Goal: Complete application form

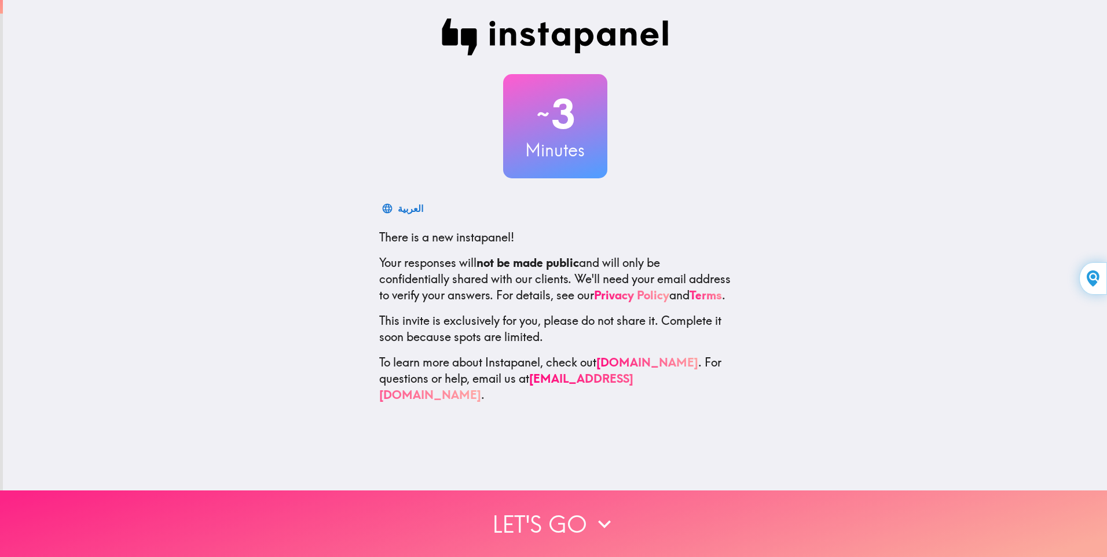
click at [531, 509] on button "Let's go" at bounding box center [553, 523] width 1107 height 67
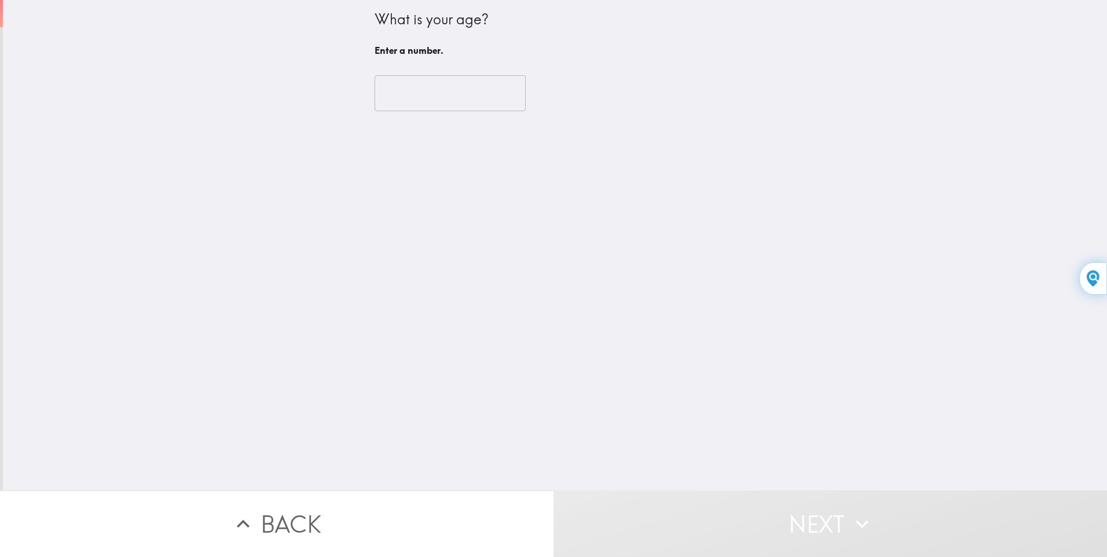
click at [377, 98] on input "number" at bounding box center [449, 93] width 151 height 36
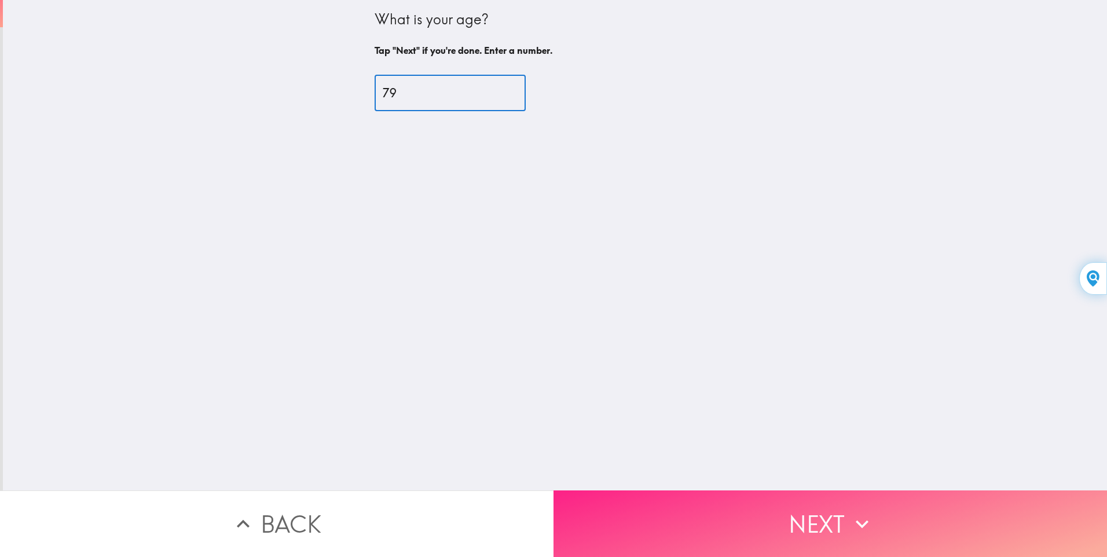
type input "79"
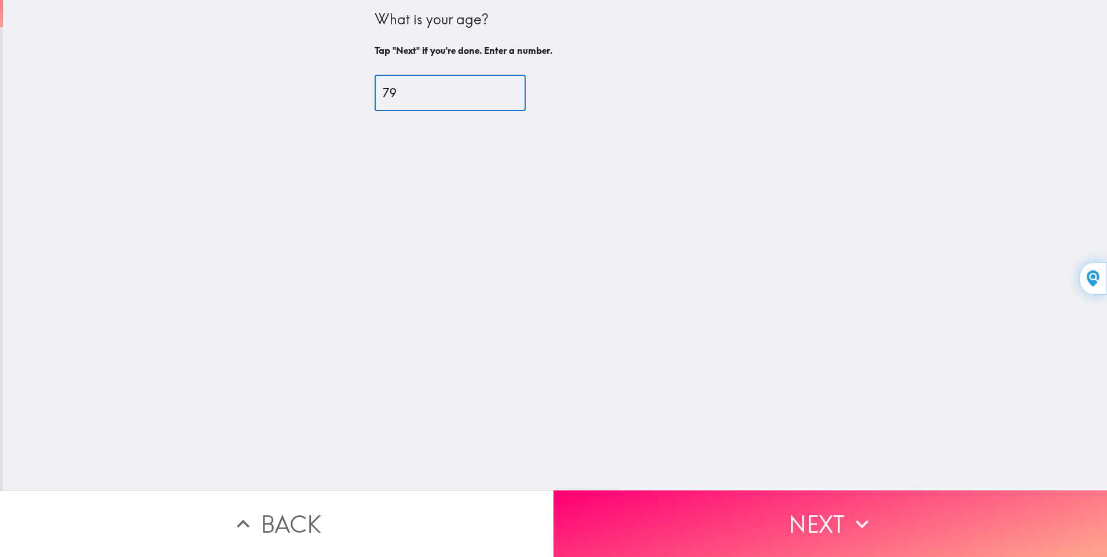
click at [679, 513] on button "Next" at bounding box center [829, 523] width 553 height 67
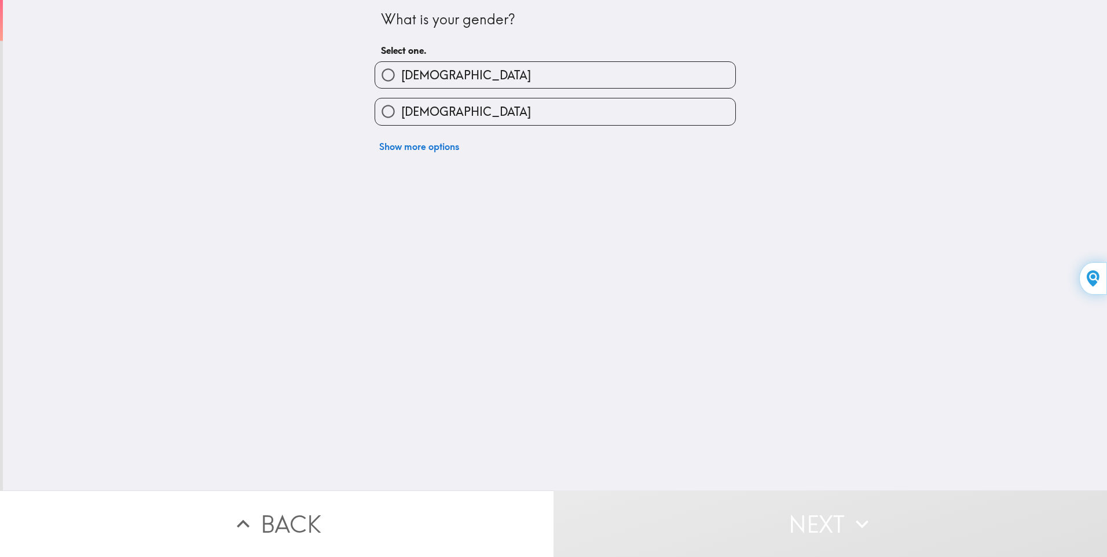
click at [381, 72] on input "[DEMOGRAPHIC_DATA]" at bounding box center [388, 75] width 26 height 26
radio input "true"
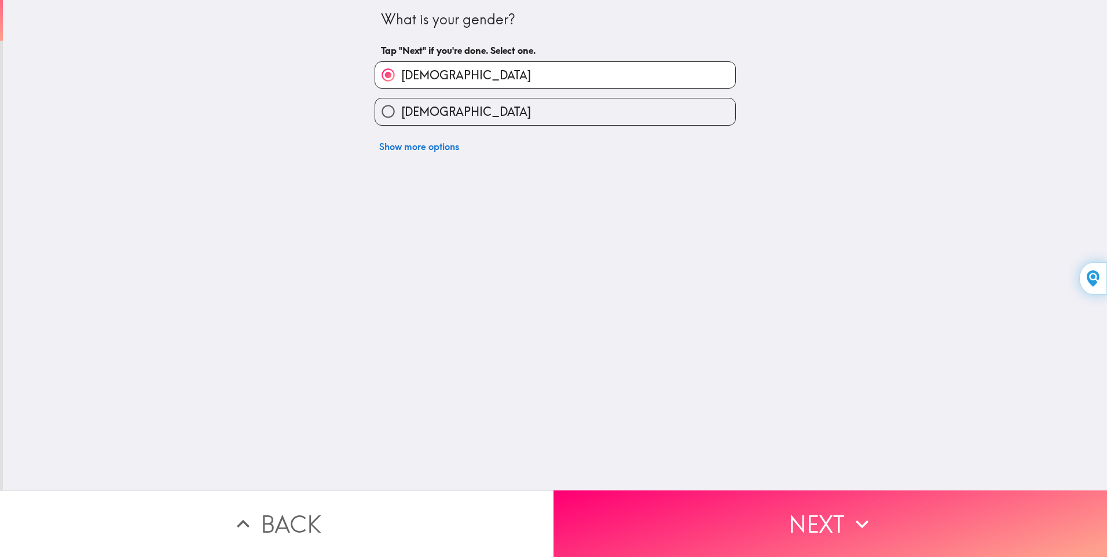
click at [660, 519] on button "Next" at bounding box center [829, 523] width 553 height 67
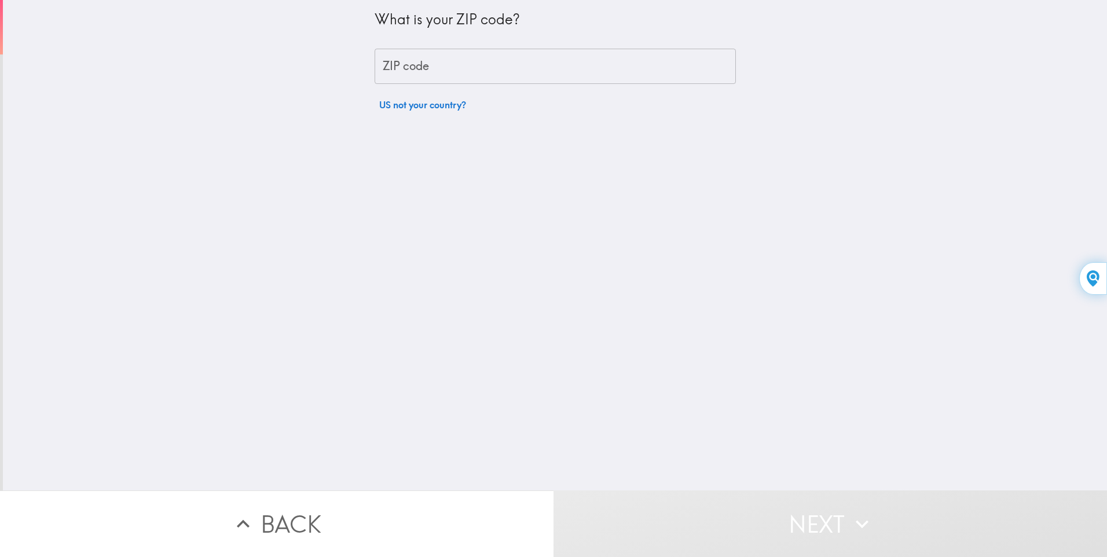
click at [377, 65] on input "ZIP code" at bounding box center [554, 67] width 361 height 36
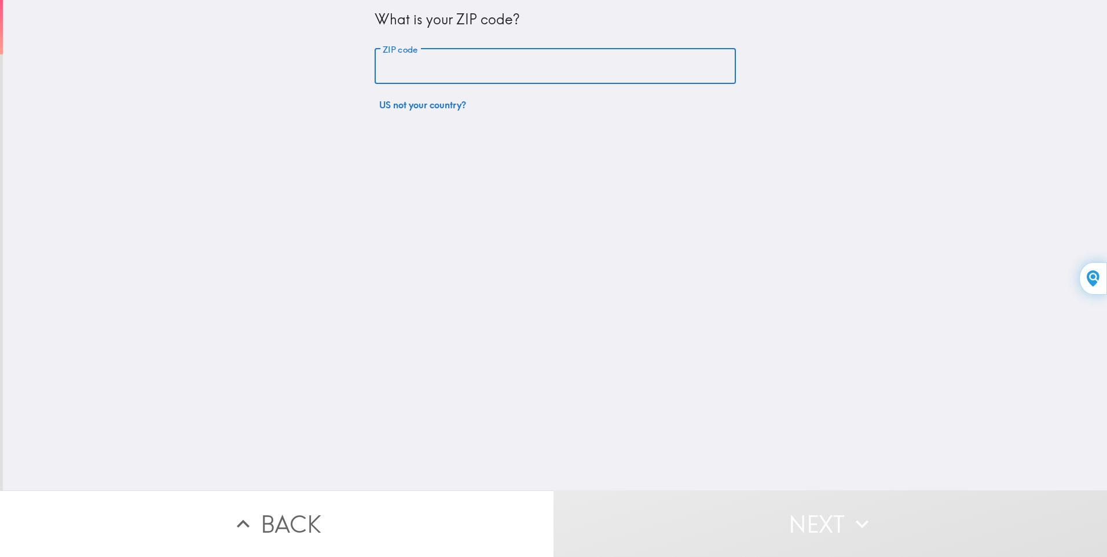
type input "80828"
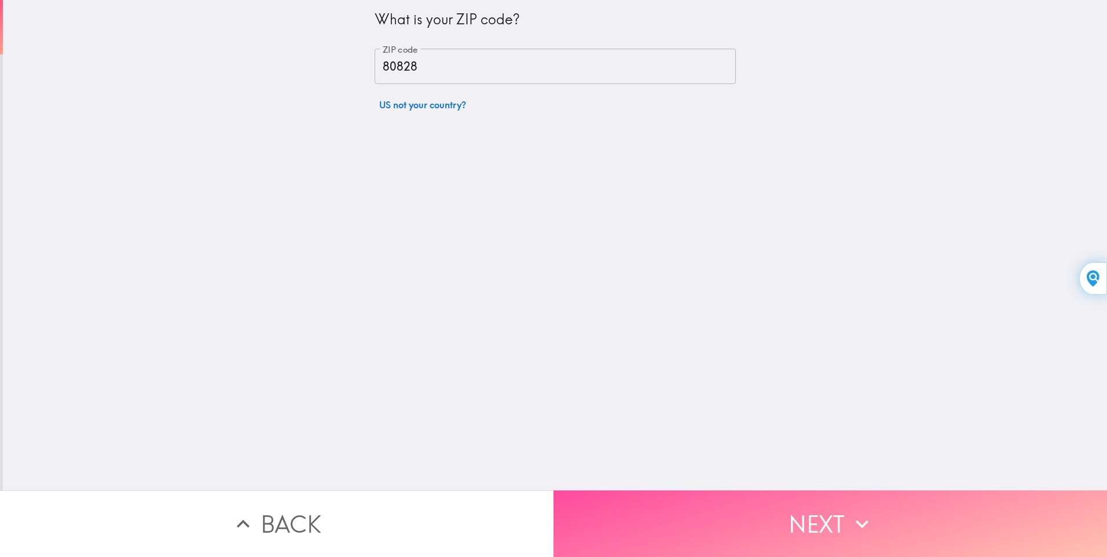
drag, startPoint x: 649, startPoint y: 511, endPoint x: 646, endPoint y: 502, distance: 9.4
click at [648, 505] on button "Next" at bounding box center [829, 523] width 553 height 67
